Goal: Task Accomplishment & Management: Manage account settings

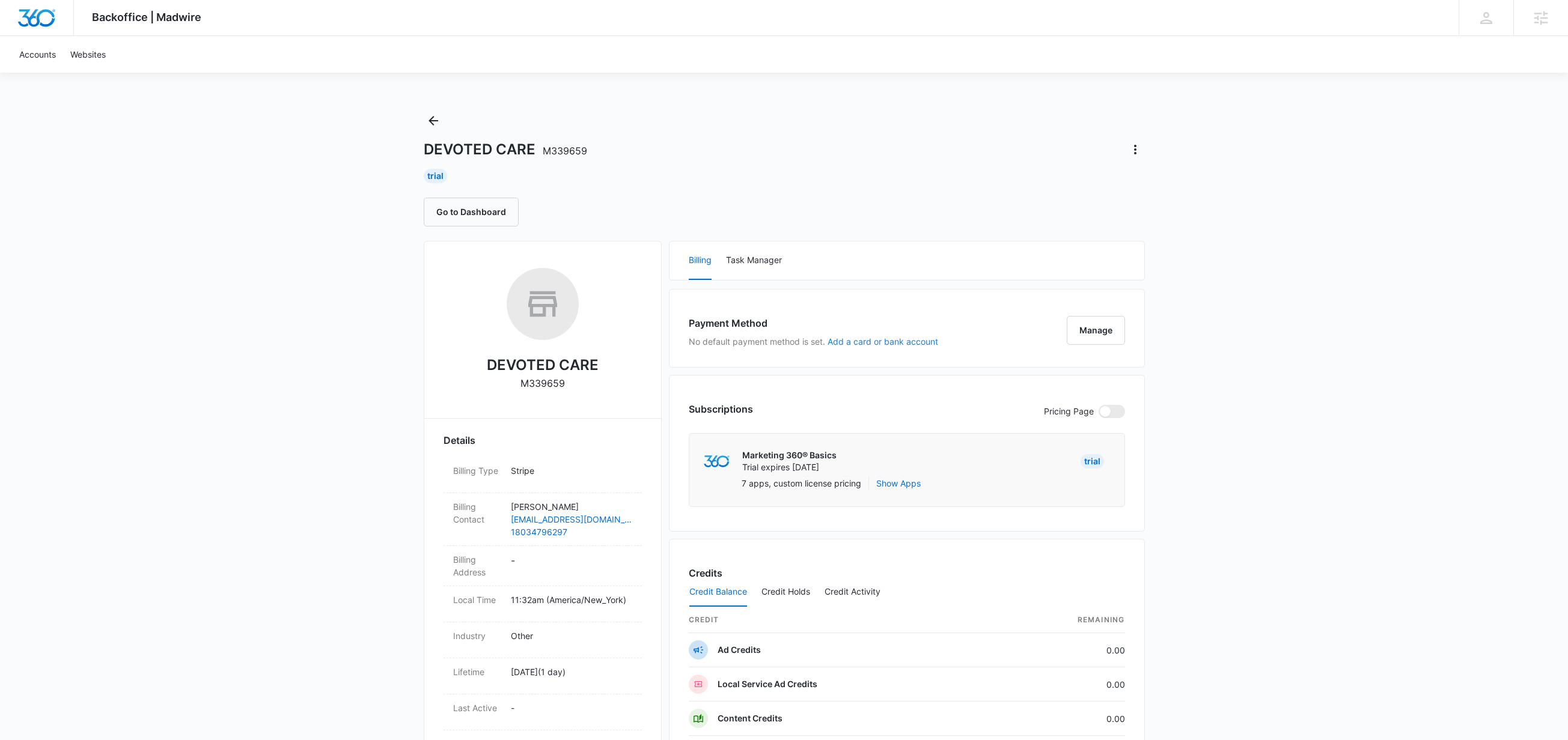
click at [874, 344] on button "Add a card or bank account" at bounding box center [883, 341] width 111 height 8
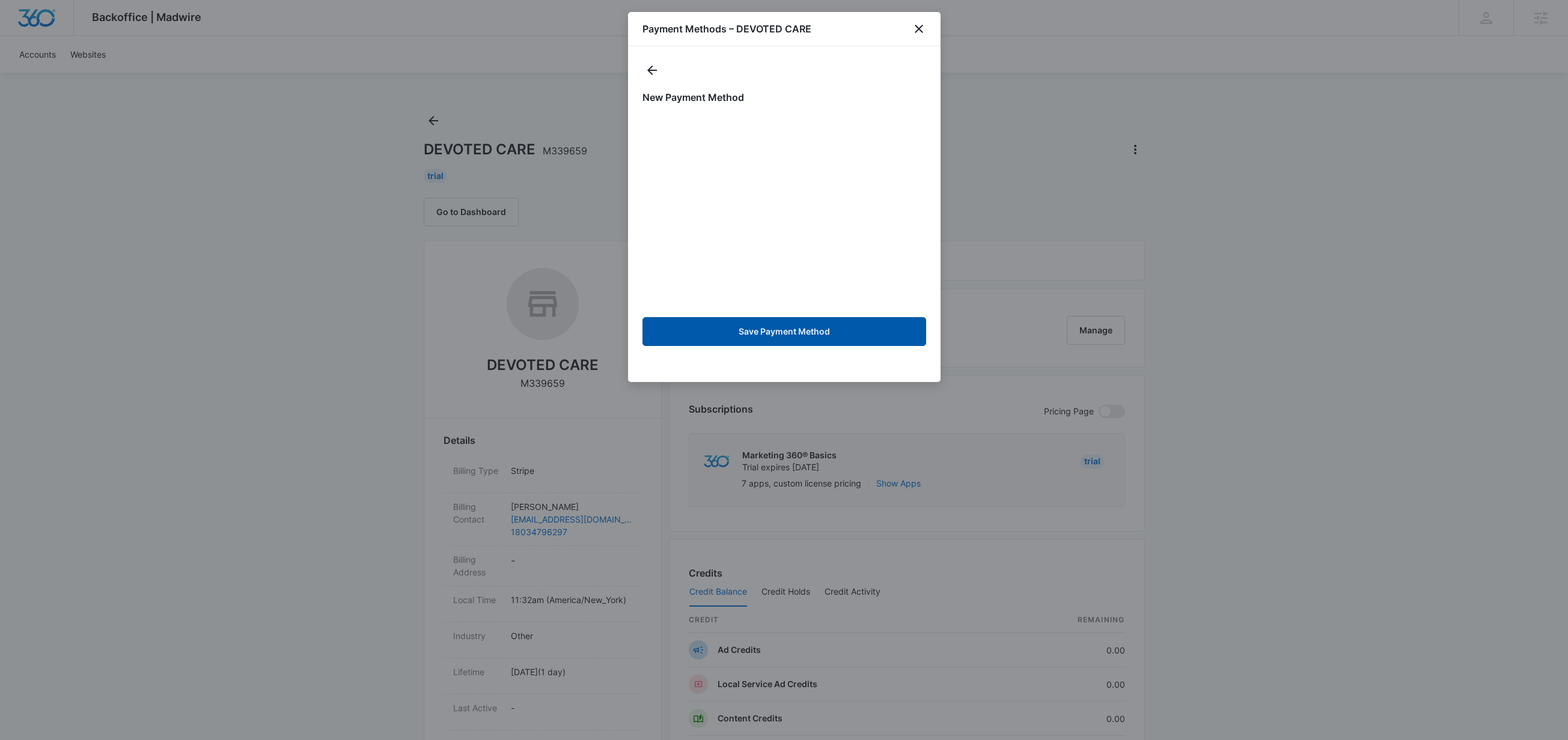
click at [776, 333] on button "Save Payment Method" at bounding box center [784, 331] width 283 height 29
